Goal: Check status: Check status

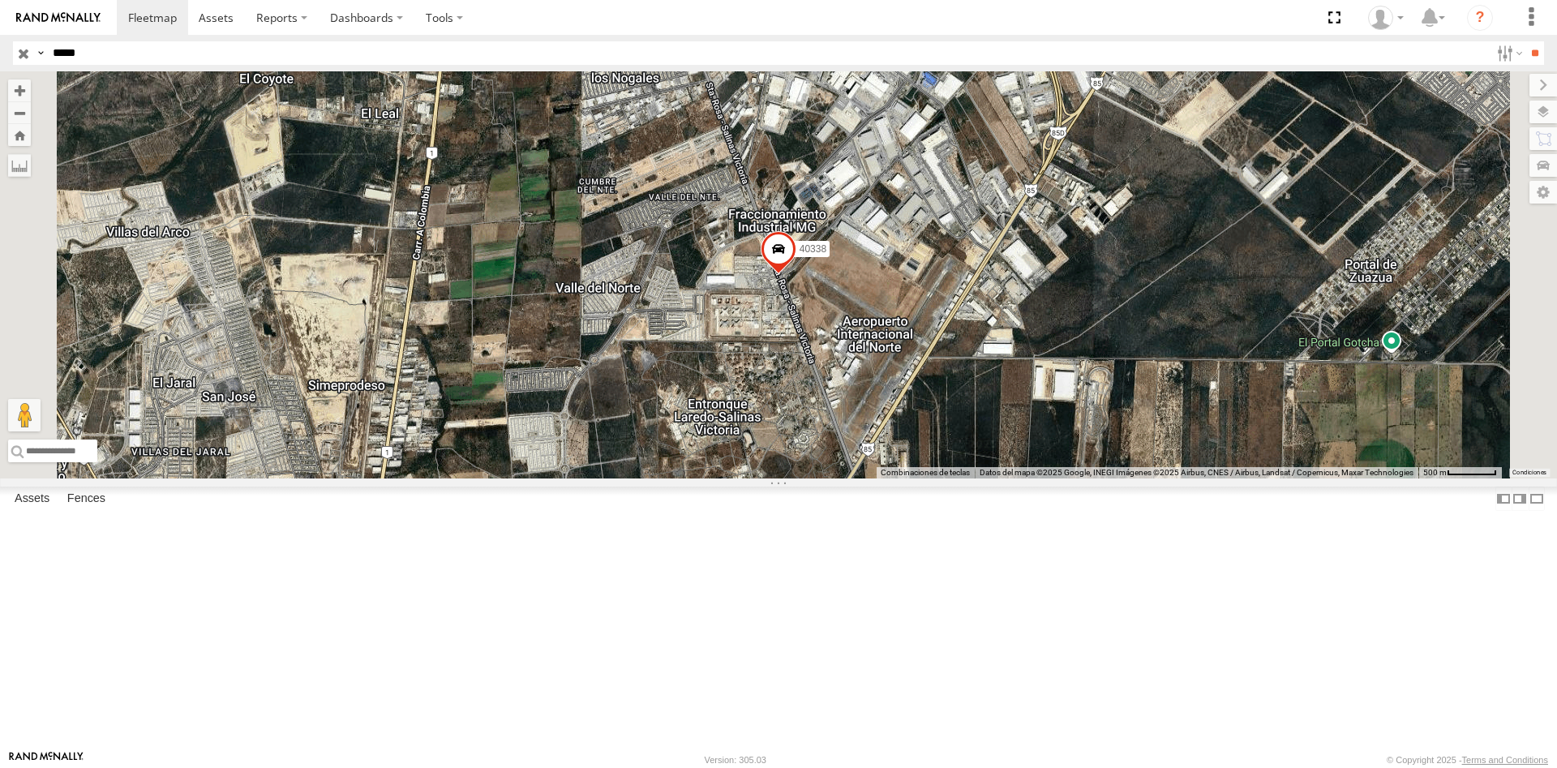
click at [17, 53] on input "button" at bounding box center [23, 53] width 21 height 24
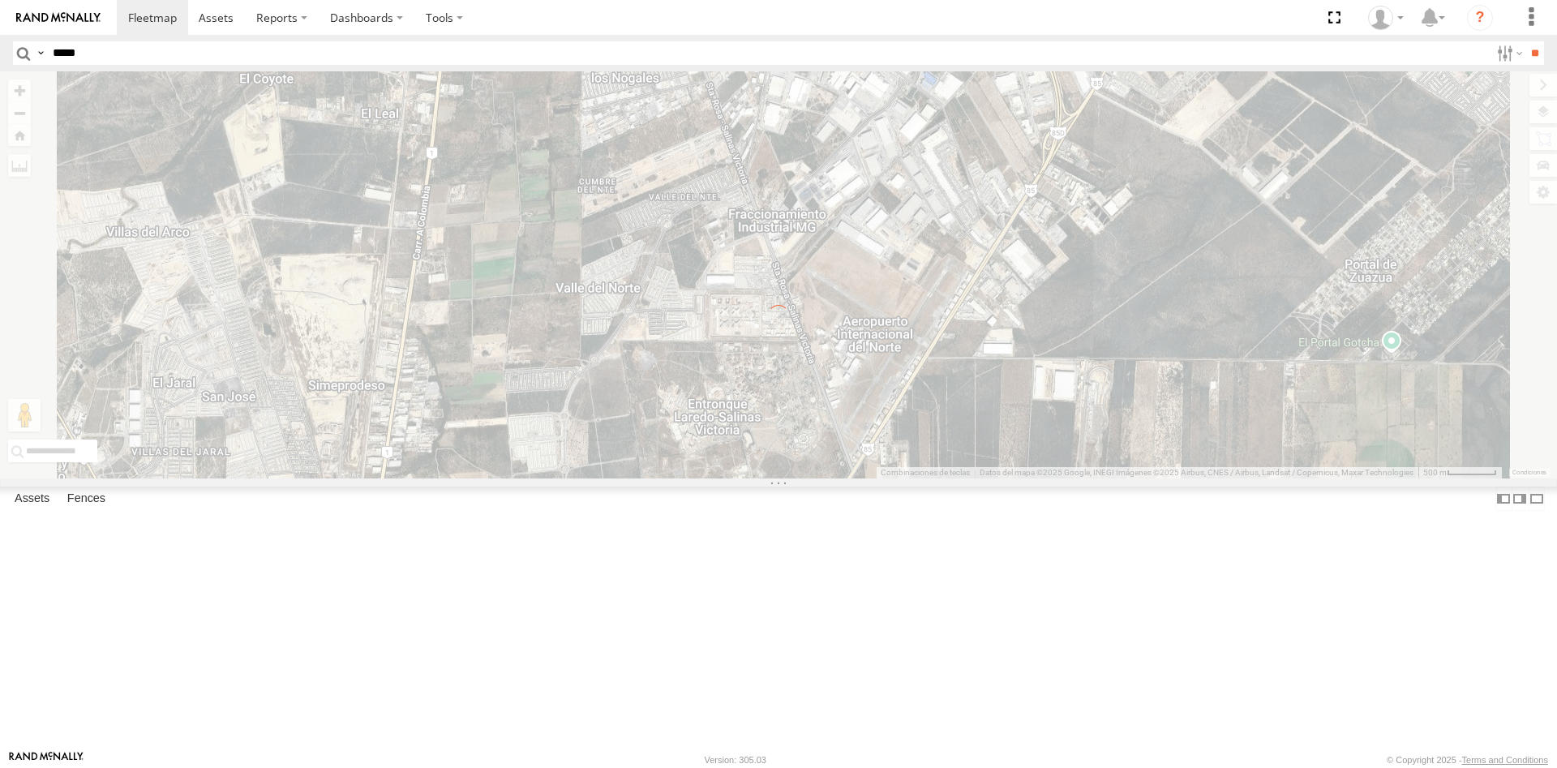
click at [119, 55] on input "*****" at bounding box center [767, 53] width 1443 height 24
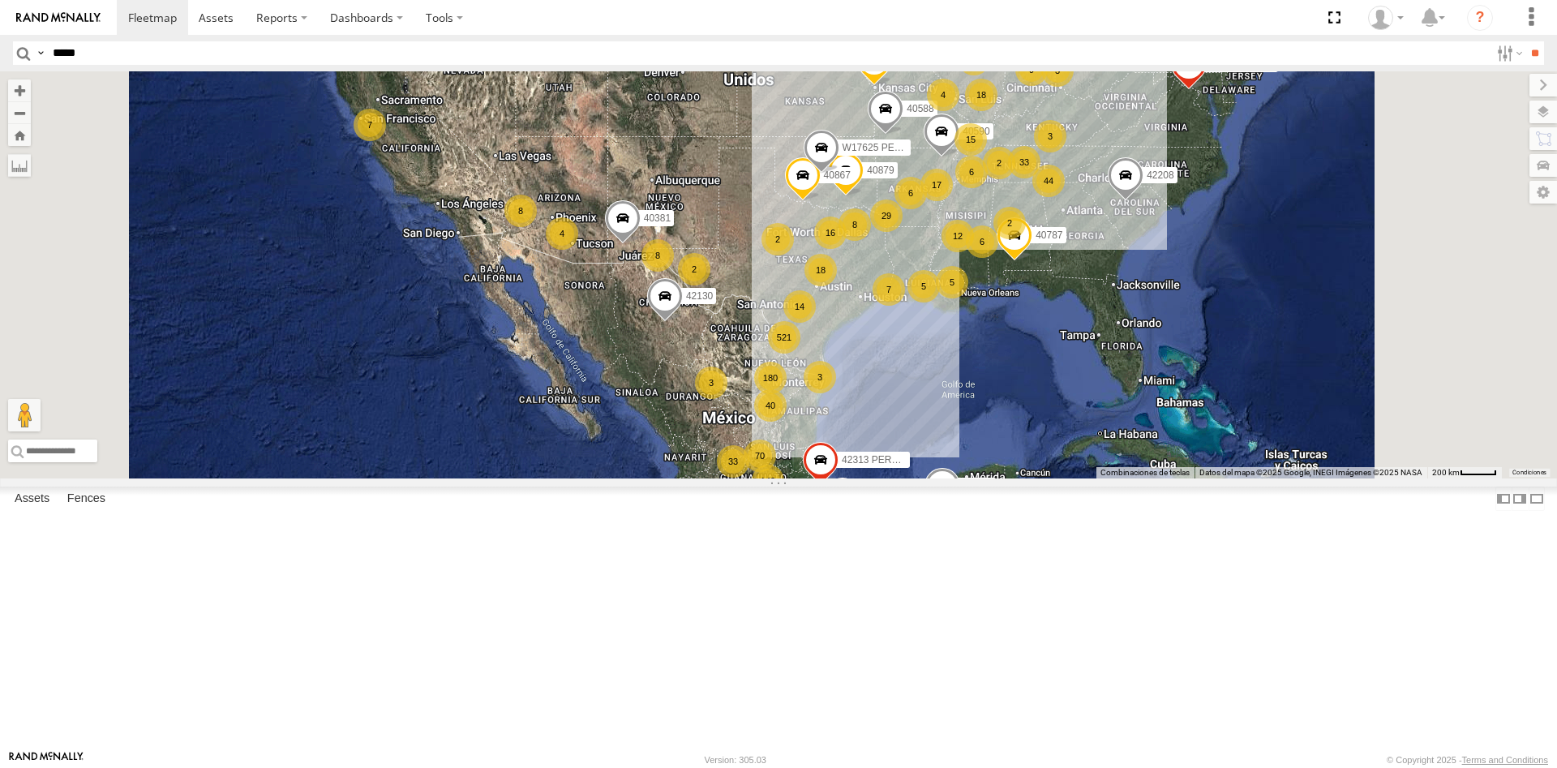
type input "*****"
click at [1525, 41] on input "**" at bounding box center [1534, 53] width 19 height 24
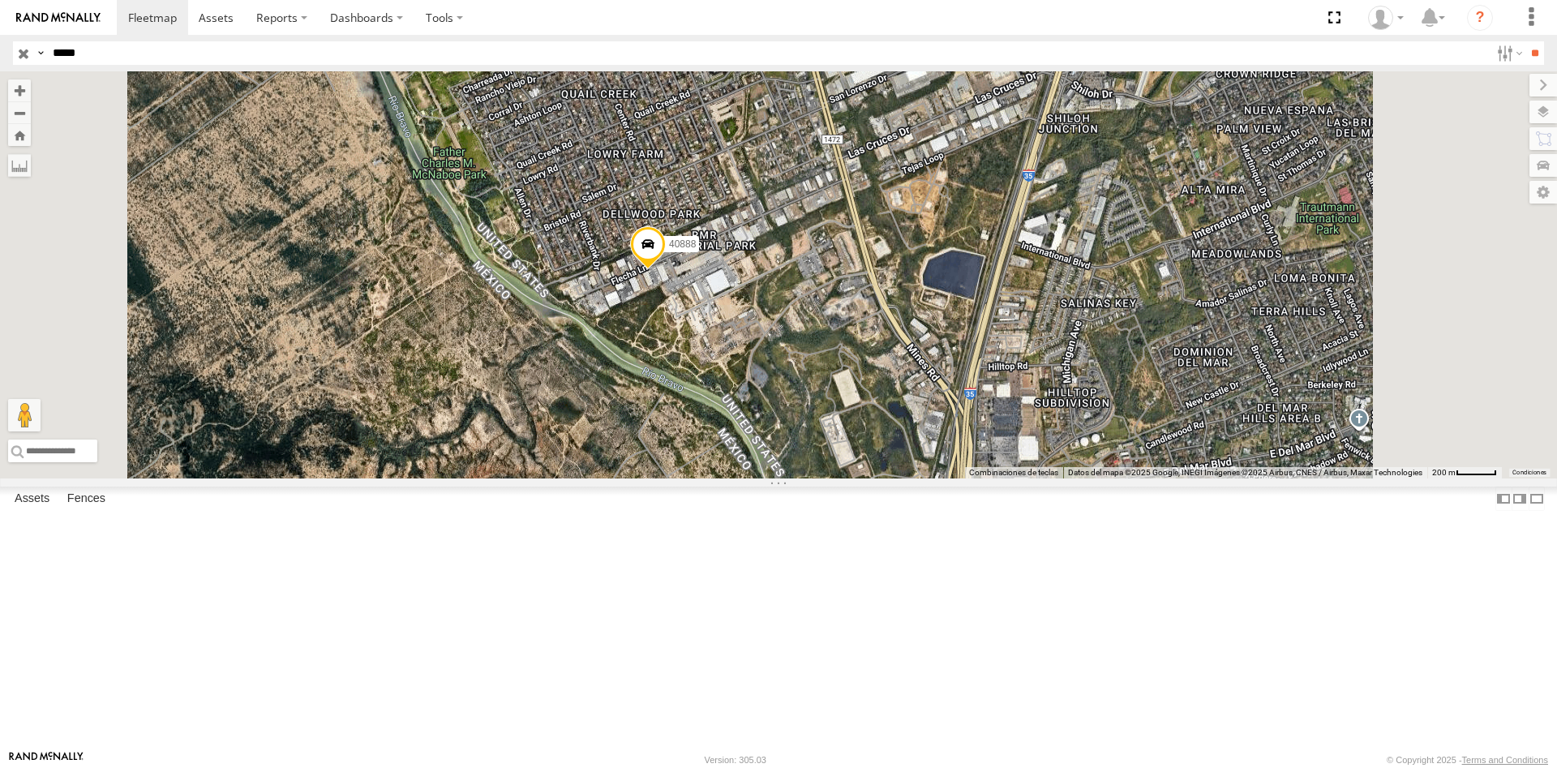
drag, startPoint x: 946, startPoint y: 386, endPoint x: 898, endPoint y: 474, distance: 100.9
click at [898, 474] on div "40888" at bounding box center [778, 274] width 1557 height 407
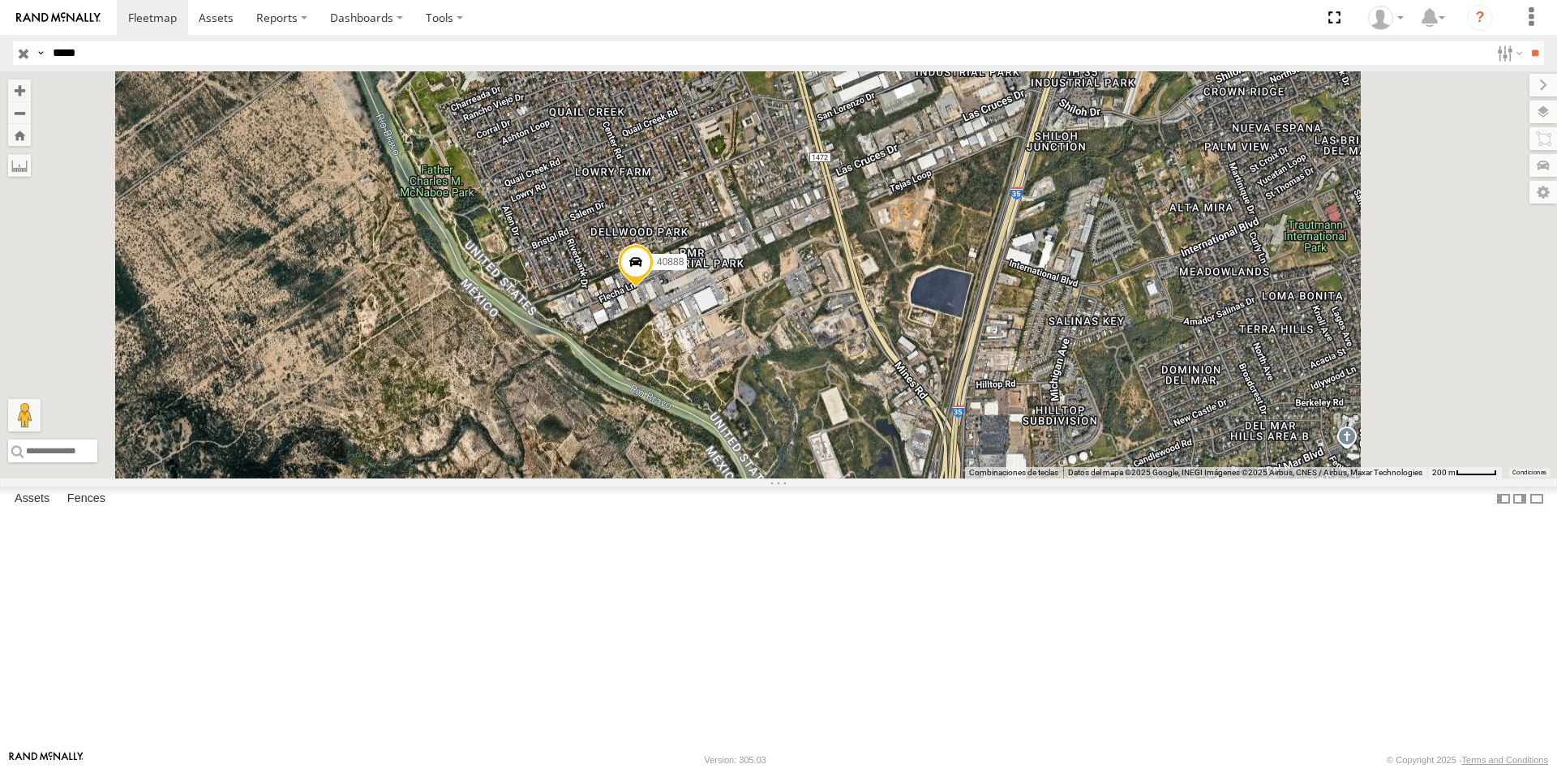
drag, startPoint x: 678, startPoint y: 472, endPoint x: 620, endPoint y: 540, distance: 89.2
click at [620, 478] on div "40888" at bounding box center [778, 274] width 1557 height 407
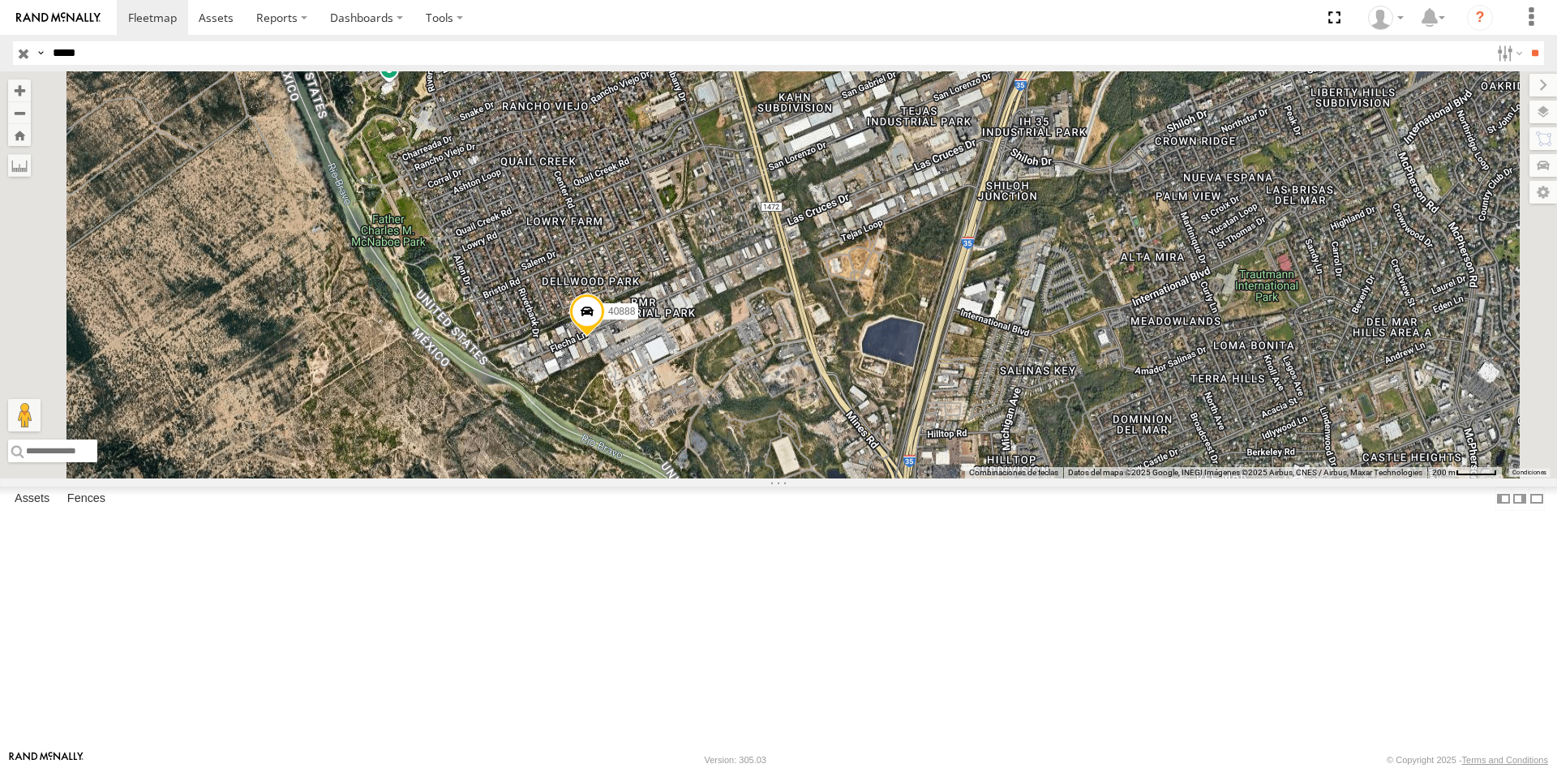
click at [605, 338] on span at bounding box center [587, 316] width 36 height 44
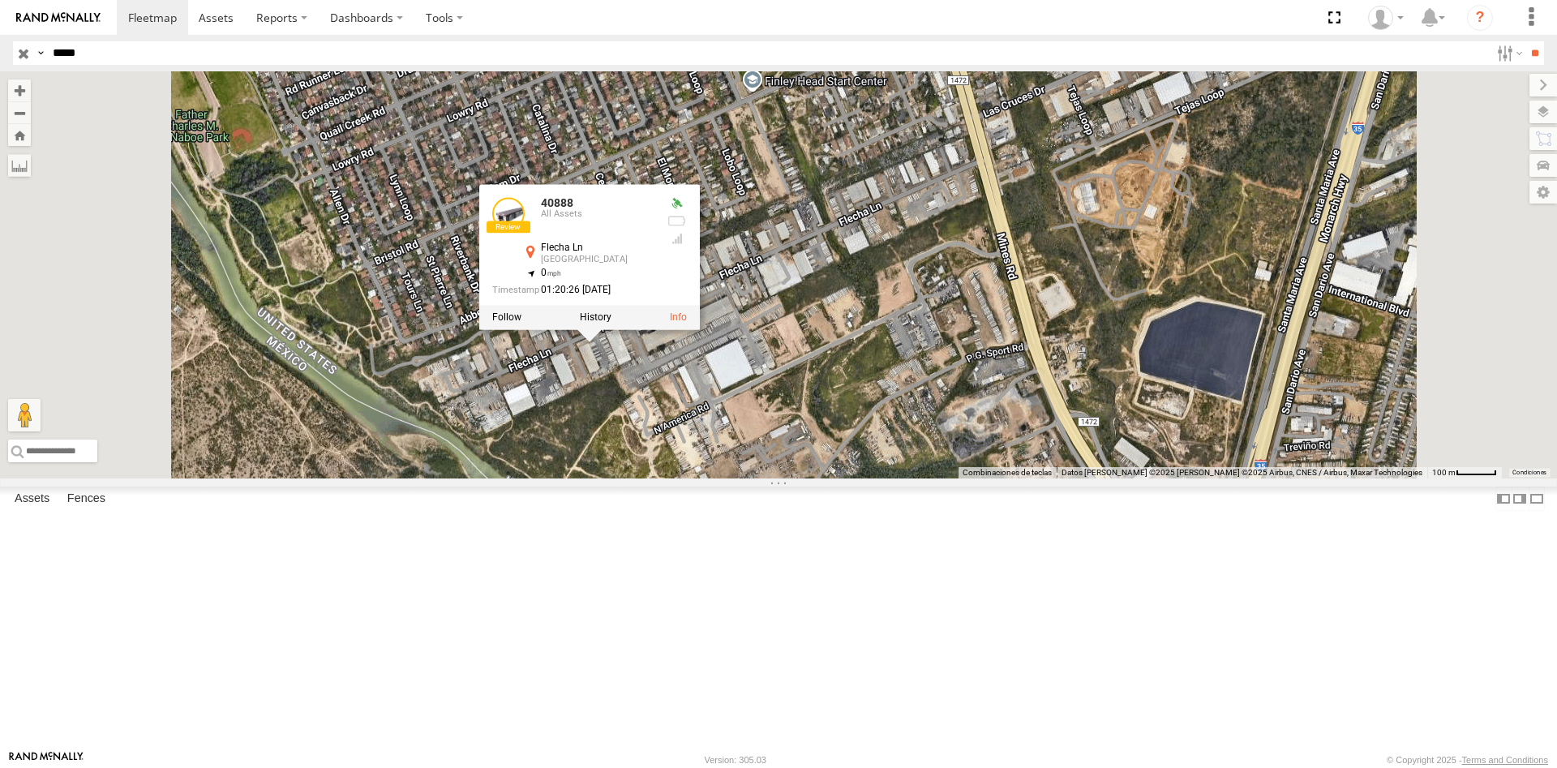
drag, startPoint x: 787, startPoint y: 469, endPoint x: 918, endPoint y: 345, distance: 180.1
click at [918, 345] on div "40888 40888 All Assets Flecha [GEOGRAPHIC_DATA] 27.57808 , -99.51957 0 01:20:26…" at bounding box center [778, 274] width 1557 height 407
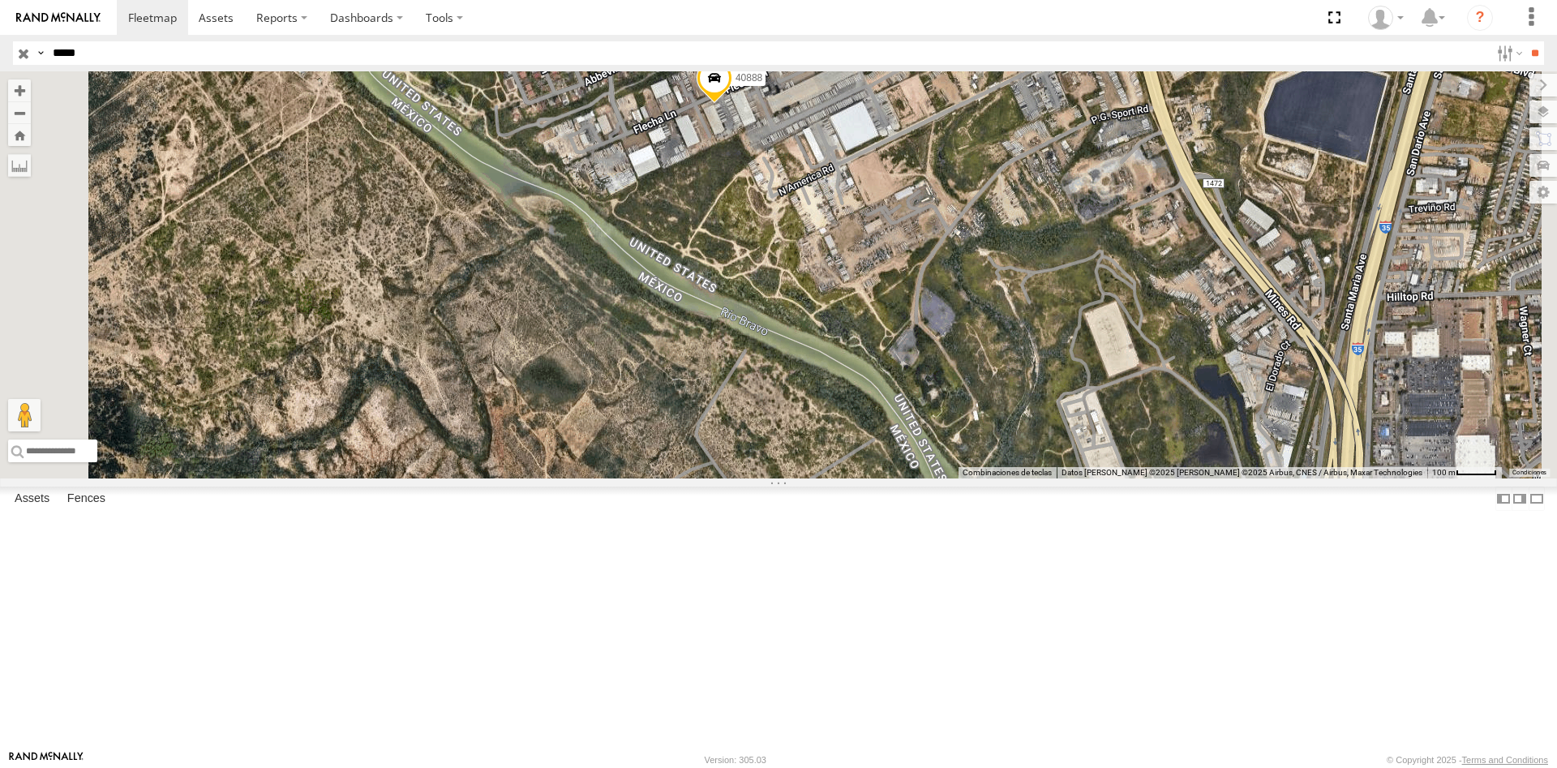
drag, startPoint x: 740, startPoint y: 563, endPoint x: 866, endPoint y: 322, distance: 271.7
click at [866, 322] on div "40888" at bounding box center [778, 274] width 1557 height 407
click at [732, 104] on span at bounding box center [715, 82] width 36 height 44
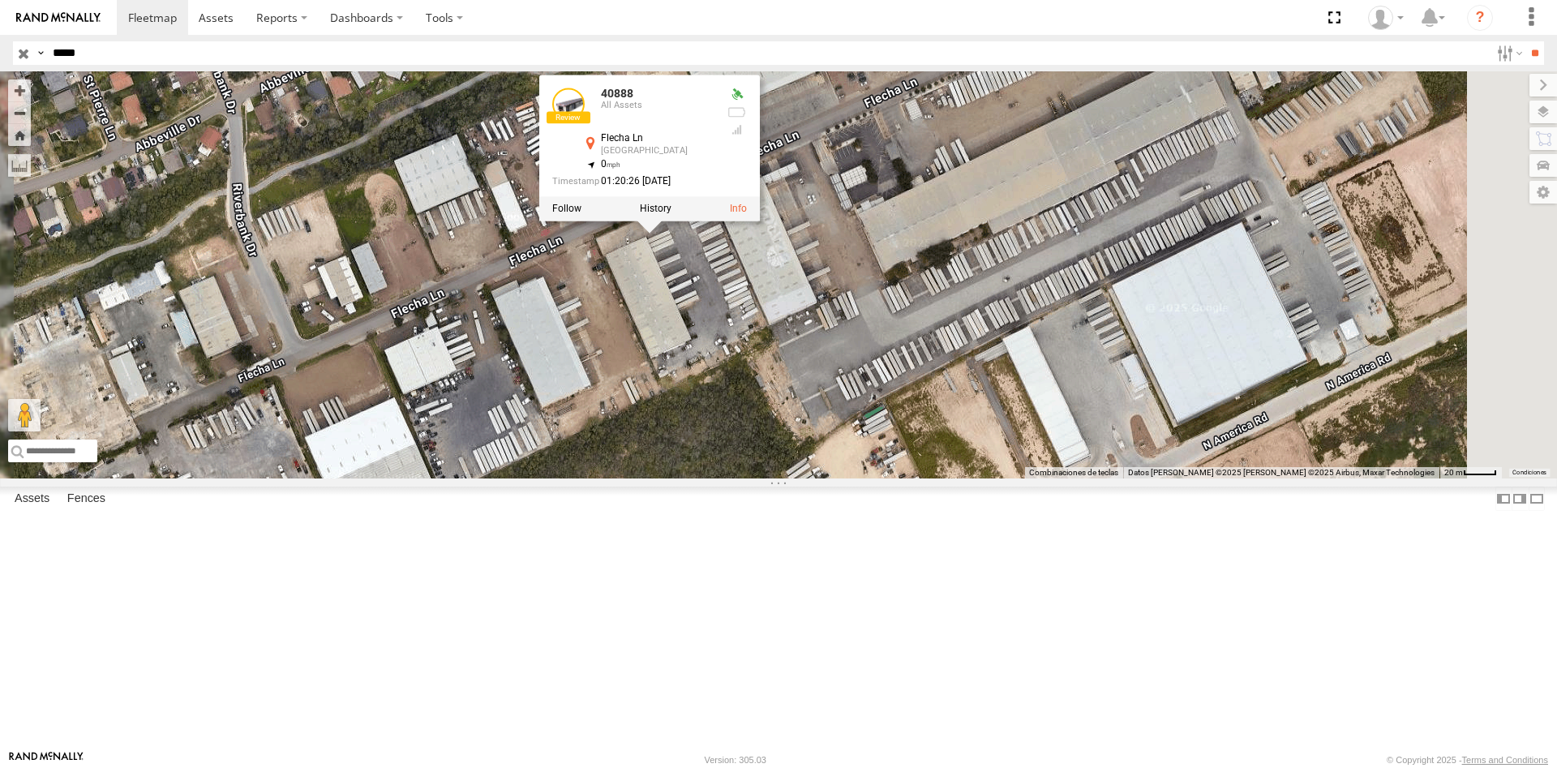
drag, startPoint x: 944, startPoint y: 307, endPoint x: 953, endPoint y: 658, distance: 352.1
click at [953, 478] on div "40888 40888 All Assets Flecha [GEOGRAPHIC_DATA] 27.57808 , -99.51957 0 01:20:26…" at bounding box center [778, 274] width 1557 height 407
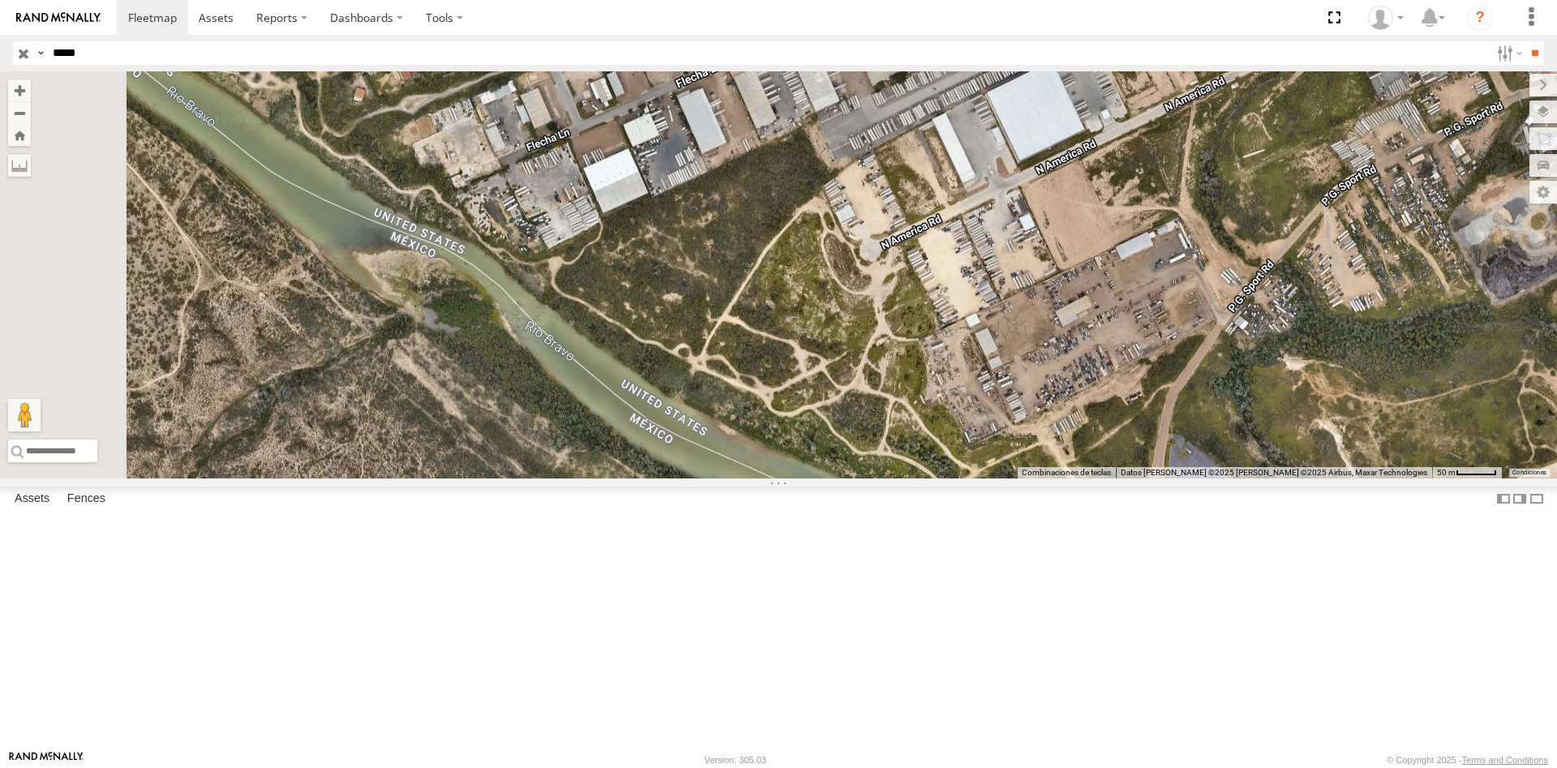
drag, startPoint x: 960, startPoint y: 353, endPoint x: 1133, endPoint y: 740, distance: 424.4
click at [1133, 478] on div "40888 Combinaciones de teclas Datos [PERSON_NAME] Datos [PERSON_NAME] ©2025 INE…" at bounding box center [778, 274] width 1557 height 407
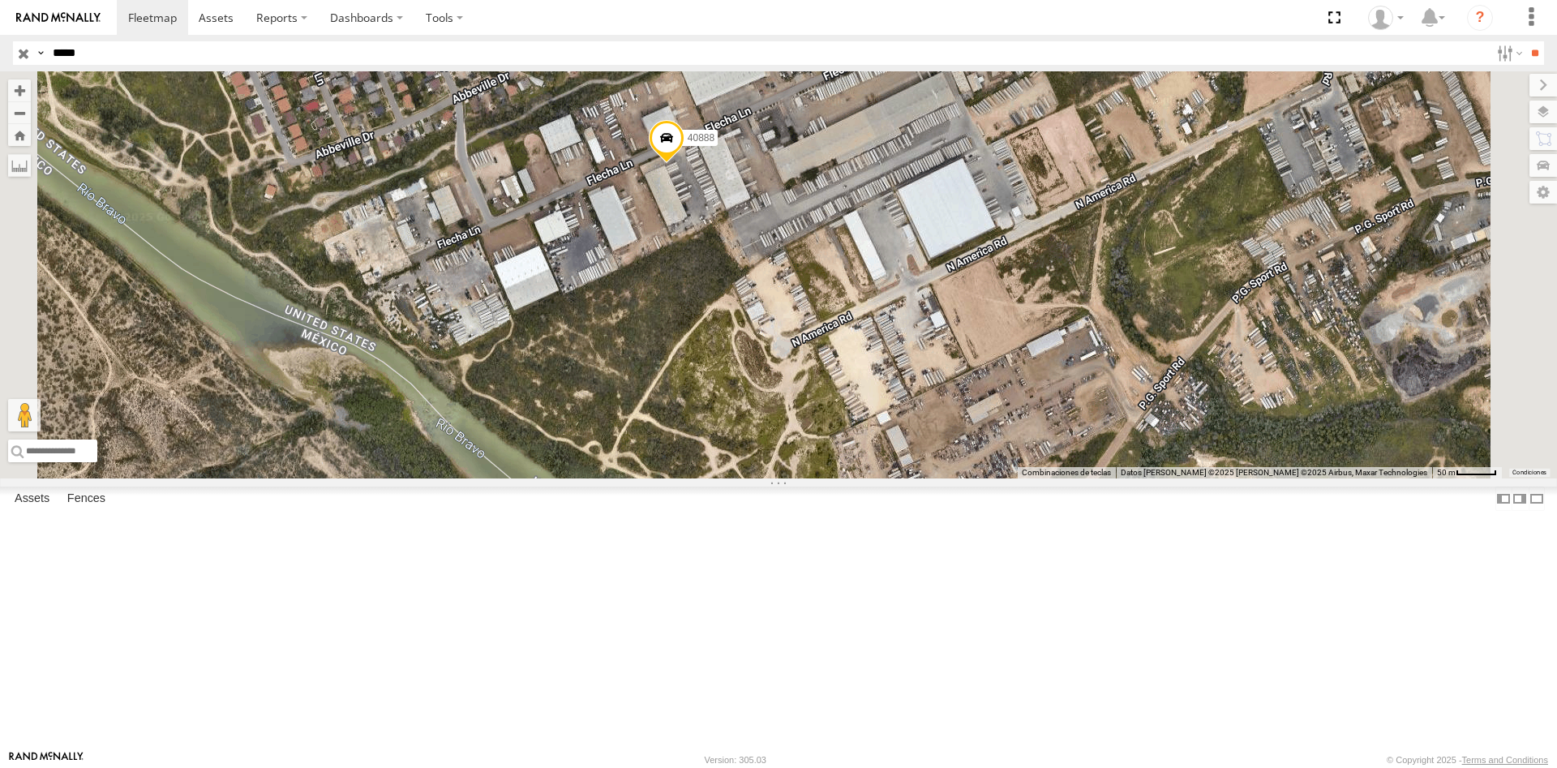
drag, startPoint x: 1030, startPoint y: 508, endPoint x: 942, endPoint y: 606, distance: 131.5
click at [942, 478] on div "40888" at bounding box center [778, 274] width 1557 height 407
